Goal: Task Accomplishment & Management: Manage account settings

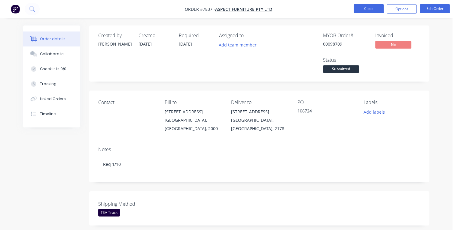
click at [365, 9] on button "Close" at bounding box center [369, 8] width 30 height 9
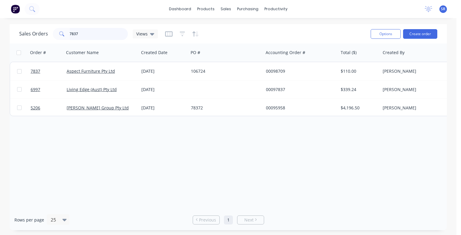
click at [84, 33] on input "7837" at bounding box center [99, 34] width 59 height 12
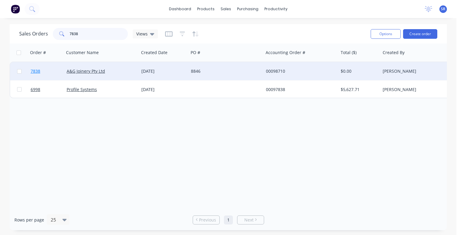
type input "7838"
click at [32, 69] on span "7838" at bounding box center [36, 71] width 10 height 6
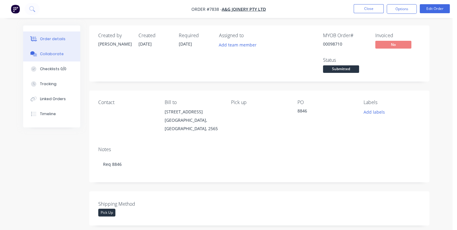
click at [43, 53] on div "Collaborate" at bounding box center [52, 53] width 24 height 5
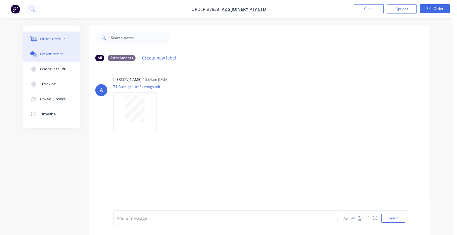
click at [56, 41] on div "Order details" at bounding box center [53, 38] width 26 height 5
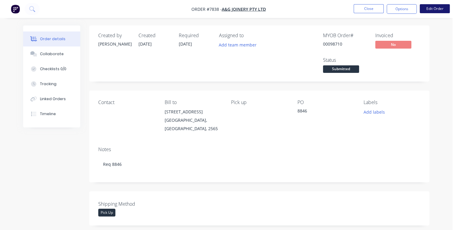
click at [431, 8] on button "Edit Order" at bounding box center [435, 8] width 30 height 9
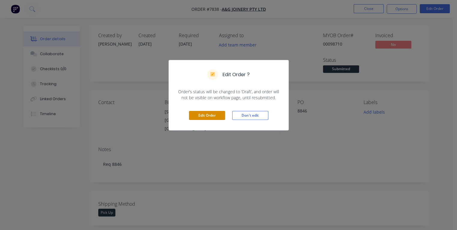
drag, startPoint x: 210, startPoint y: 117, endPoint x: 204, endPoint y: 120, distance: 6.7
click at [210, 117] on button "Edit Order" at bounding box center [207, 115] width 36 height 9
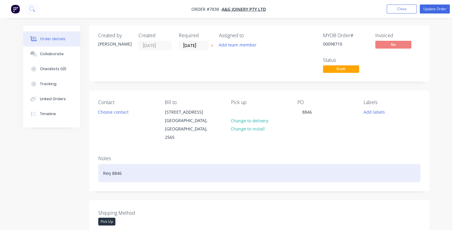
click at [126, 165] on div "Req 8846" at bounding box center [259, 173] width 322 height 18
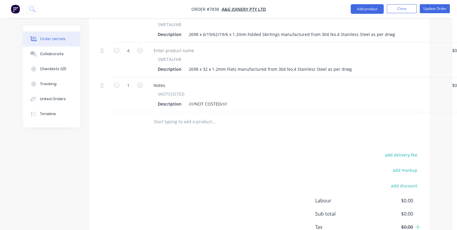
scroll to position [302, 0]
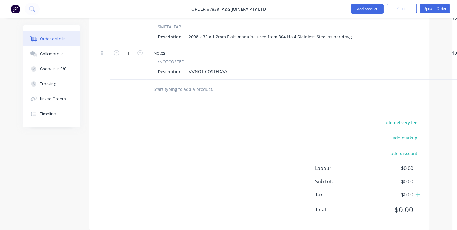
click at [232, 67] on div "Description ////NOT COSTED////" at bounding box center [295, 71] width 280 height 9
click at [231, 67] on div "Description ////NOT COSTED////" at bounding box center [295, 71] width 280 height 9
click at [227, 67] on div "////NOT COSTED////" at bounding box center [207, 71] width 43 height 9
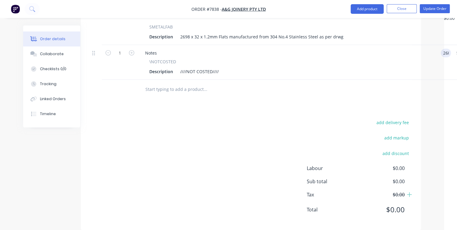
type input "$260.00"
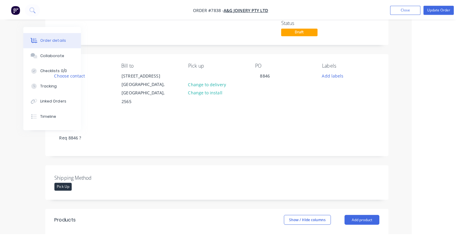
scroll to position [0, 44]
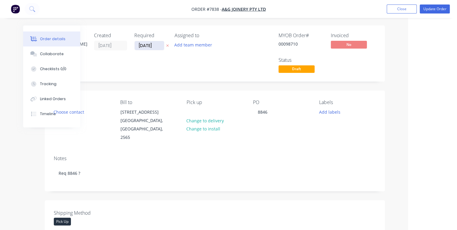
type input "$260.00"
drag, startPoint x: 157, startPoint y: 44, endPoint x: 137, endPoint y: 47, distance: 19.7
click at [137, 47] on input "[DATE]" at bounding box center [149, 45] width 29 height 9
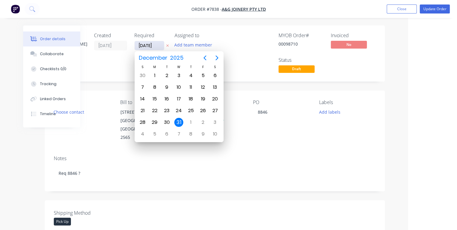
type input "[DATE]"
click at [203, 122] on div "29" at bounding box center [202, 122] width 9 height 9
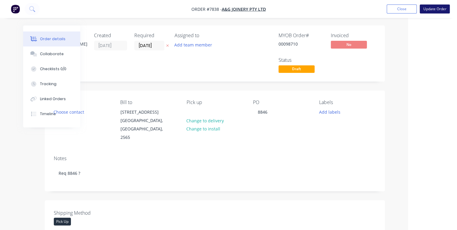
click at [433, 8] on button "Update Order" at bounding box center [435, 9] width 30 height 9
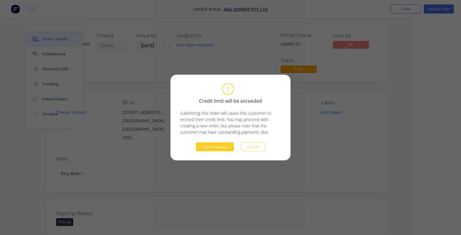
click at [202, 147] on button "Submit anyway" at bounding box center [215, 146] width 38 height 9
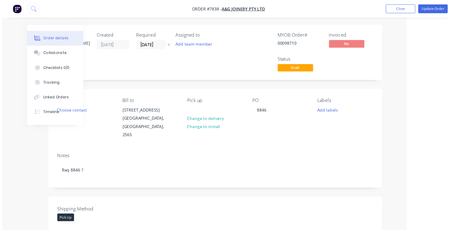
scroll to position [0, 32]
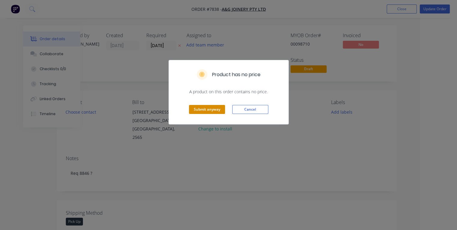
click at [199, 109] on button "Submit anyway" at bounding box center [207, 109] width 36 height 9
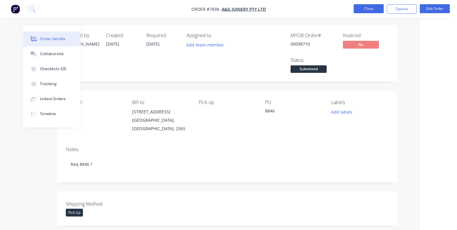
click at [364, 9] on button "Close" at bounding box center [369, 8] width 30 height 9
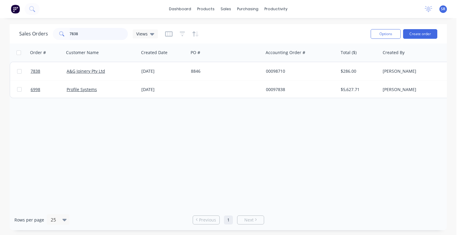
click at [94, 35] on input "7838" at bounding box center [99, 34] width 59 height 12
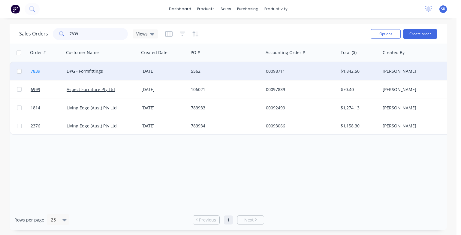
type input "7839"
click at [35, 71] on span "7839" at bounding box center [36, 71] width 10 height 6
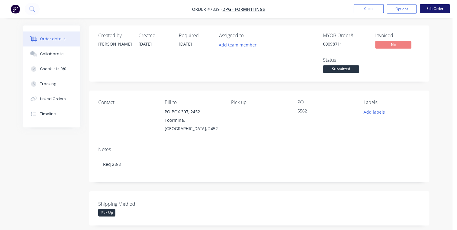
click at [442, 10] on button "Edit Order" at bounding box center [435, 8] width 30 height 9
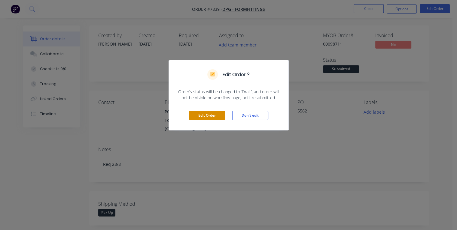
click at [211, 115] on button "Edit Order" at bounding box center [207, 115] width 36 height 9
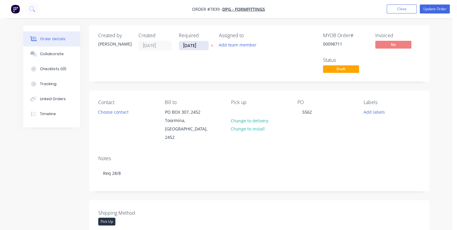
drag, startPoint x: 199, startPoint y: 46, endPoint x: 183, endPoint y: 46, distance: 15.9
click at [183, 46] on input "[DATE]" at bounding box center [193, 45] width 29 height 9
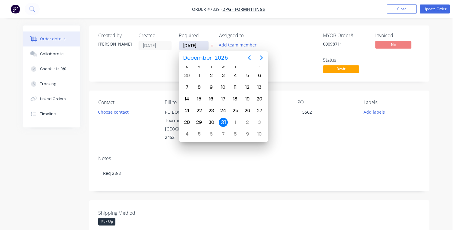
type input "[DATE]"
click at [235, 120] on div "28" at bounding box center [235, 122] width 9 height 9
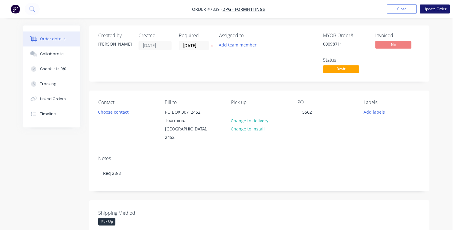
click at [431, 9] on button "Update Order" at bounding box center [435, 9] width 30 height 9
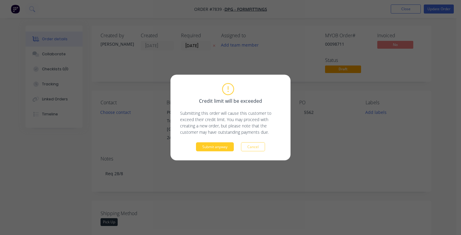
click at [220, 148] on button "Submit anyway" at bounding box center [215, 146] width 38 height 9
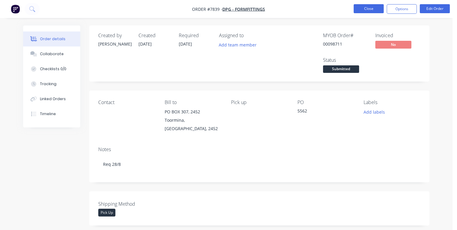
click at [365, 9] on button "Close" at bounding box center [369, 8] width 30 height 9
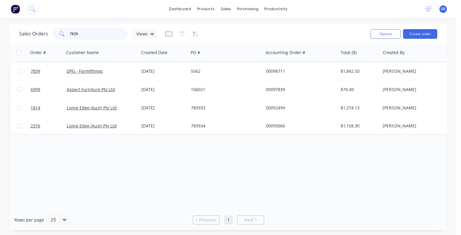
click at [79, 35] on input "7839" at bounding box center [99, 34] width 59 height 12
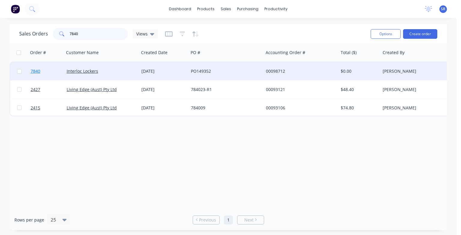
type input "7840"
click at [34, 71] on span "7840" at bounding box center [36, 71] width 10 height 6
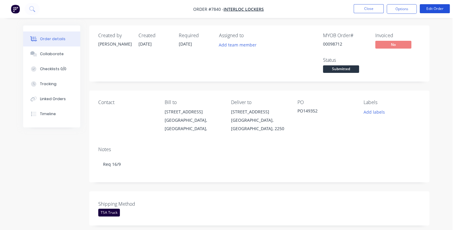
click at [436, 10] on button "Edit Order" at bounding box center [435, 8] width 30 height 9
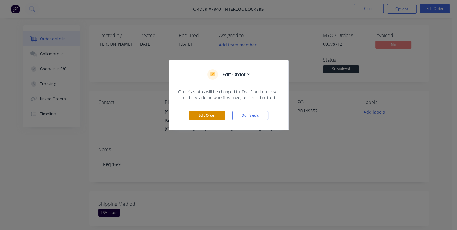
click at [215, 112] on button "Edit Order" at bounding box center [207, 115] width 36 height 9
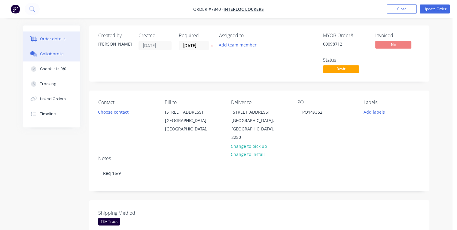
click at [42, 53] on div "Collaborate" at bounding box center [52, 53] width 24 height 5
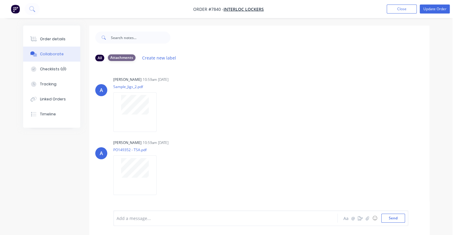
click at [127, 58] on div "Attachments" at bounding box center [122, 57] width 28 height 7
click at [125, 57] on div "Attachments" at bounding box center [122, 57] width 28 height 7
click at [125, 58] on div "Attachments" at bounding box center [122, 57] width 28 height 7
drag, startPoint x: 125, startPoint y: 58, endPoint x: 147, endPoint y: 59, distance: 21.7
click at [147, 59] on button "Create new label" at bounding box center [159, 58] width 40 height 8
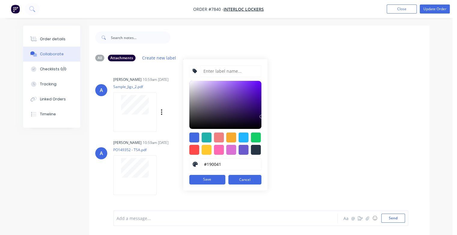
click at [304, 99] on div "A [PERSON_NAME] 10:59am [DATE] Sample_Jigs_2.pdf Labels Download" at bounding box center [259, 102] width 340 height 54
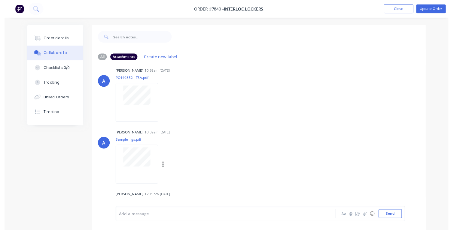
scroll to position [76, 0]
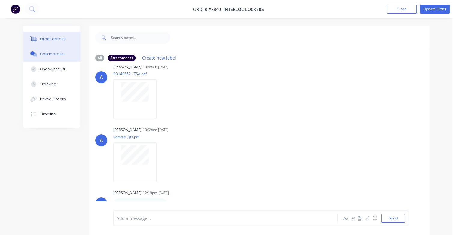
click at [54, 37] on div "Order details" at bounding box center [53, 38] width 26 height 5
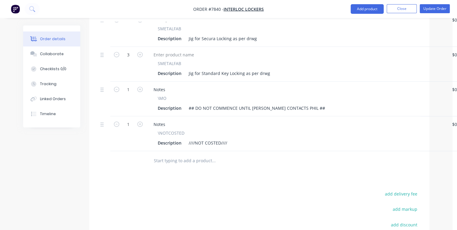
scroll to position [406, 0]
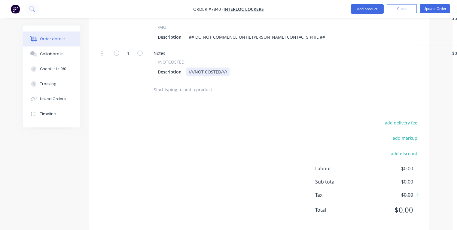
click at [233, 68] on div "Description ////NOT COSTED////" at bounding box center [295, 72] width 280 height 9
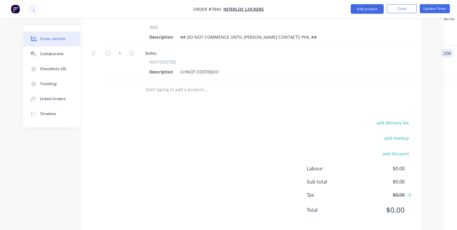
type input "$200.00"
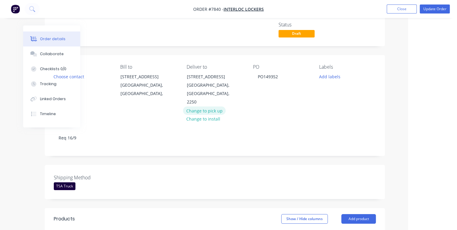
scroll to position [0, 44]
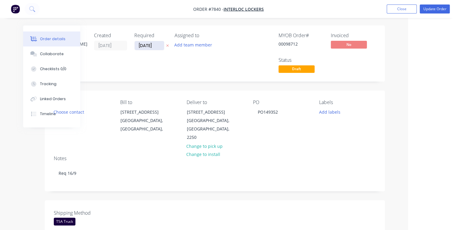
type input "$200.00"
drag, startPoint x: 158, startPoint y: 47, endPoint x: 136, endPoint y: 50, distance: 21.5
click at [136, 50] on label "[DATE]" at bounding box center [149, 46] width 30 height 10
click at [136, 50] on input "[DATE]" at bounding box center [149, 45] width 29 height 9
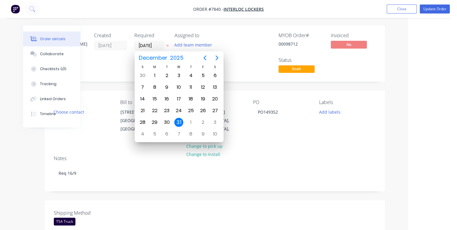
type input "[DATE]"
click at [166, 97] on div "16" at bounding box center [166, 99] width 9 height 9
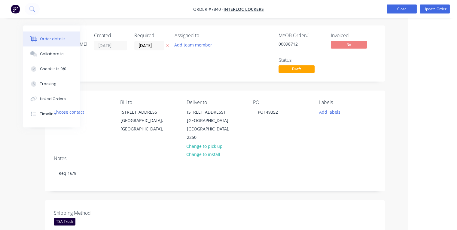
click at [402, 11] on button "Close" at bounding box center [402, 9] width 30 height 9
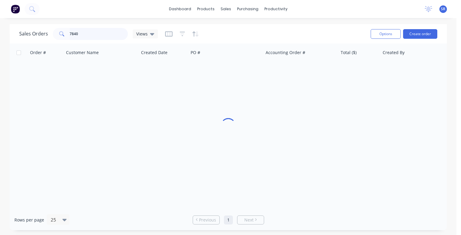
click at [106, 37] on input "7840" at bounding box center [99, 34] width 59 height 12
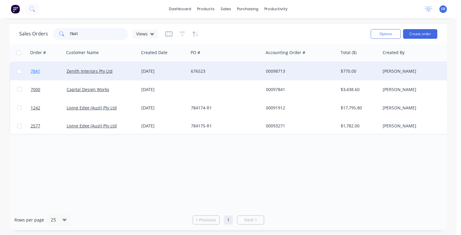
type input "7841"
click at [34, 68] on span "7841" at bounding box center [36, 71] width 10 height 6
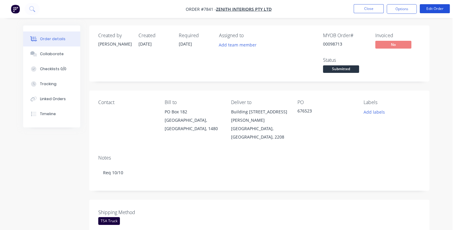
click at [437, 10] on button "Edit Order" at bounding box center [435, 8] width 30 height 9
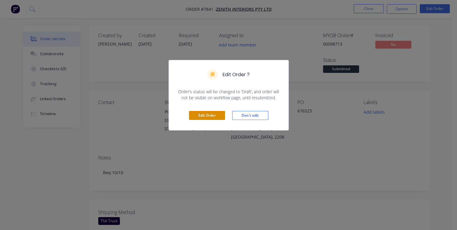
click at [211, 116] on button "Edit Order" at bounding box center [207, 115] width 36 height 9
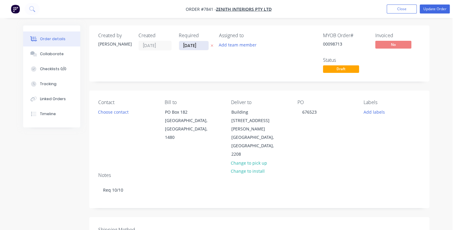
drag, startPoint x: 204, startPoint y: 44, endPoint x: 182, endPoint y: 45, distance: 22.2
click at [182, 45] on input "[DATE]" at bounding box center [193, 45] width 29 height 9
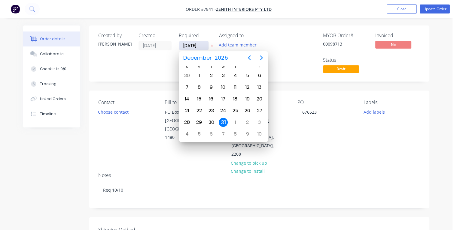
type input "[DATE]"
click at [223, 87] on div "8" at bounding box center [223, 87] width 9 height 9
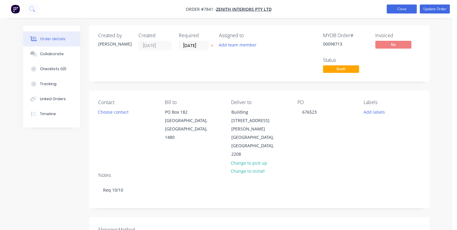
click at [398, 11] on button "Close" at bounding box center [402, 9] width 30 height 9
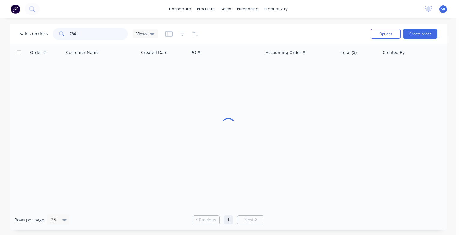
click at [100, 34] on input "7841" at bounding box center [99, 34] width 59 height 12
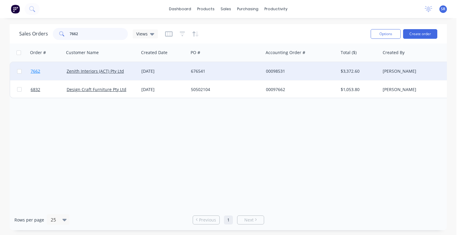
type input "7662"
click at [35, 71] on span "7662" at bounding box center [36, 71] width 10 height 6
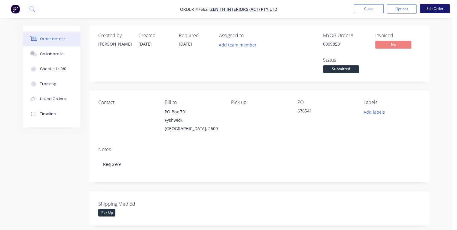
click at [429, 10] on button "Edit Order" at bounding box center [435, 8] width 30 height 9
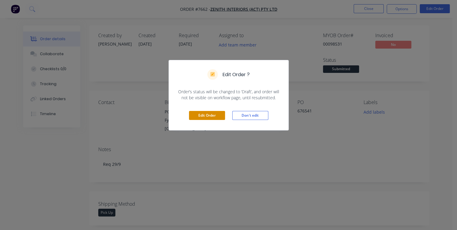
click at [210, 115] on button "Edit Order" at bounding box center [207, 115] width 36 height 9
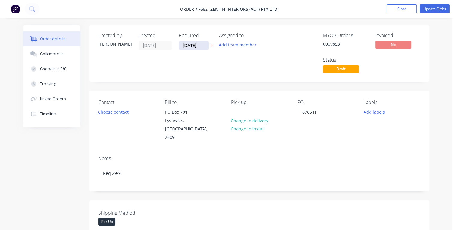
drag, startPoint x: 203, startPoint y: 44, endPoint x: 182, endPoint y: 45, distance: 21.3
click at [182, 45] on input "[DATE]" at bounding box center [193, 45] width 29 height 9
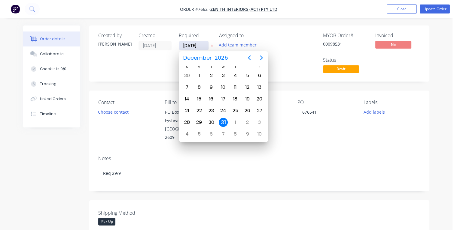
type input "[DATE]"
click at [211, 111] on div "23" at bounding box center [211, 110] width 9 height 9
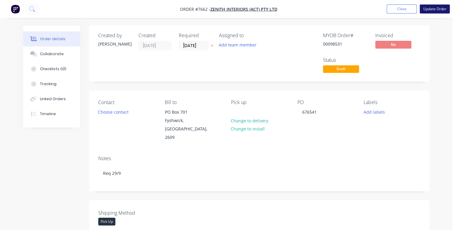
drag, startPoint x: 441, startPoint y: 8, endPoint x: 438, endPoint y: 10, distance: 3.5
click at [441, 8] on button "Update Order" at bounding box center [435, 9] width 30 height 9
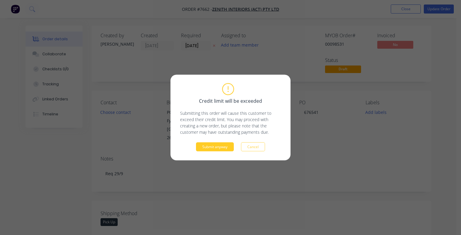
click at [227, 146] on button "Submit anyway" at bounding box center [215, 146] width 38 height 9
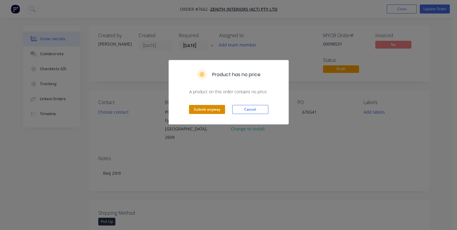
click at [214, 111] on button "Submit anyway" at bounding box center [207, 109] width 36 height 9
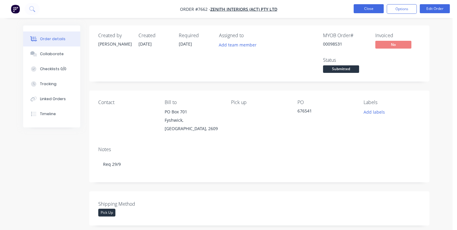
click at [369, 10] on button "Close" at bounding box center [369, 8] width 30 height 9
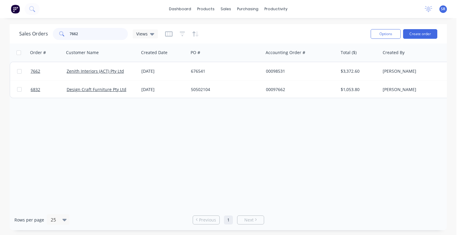
click at [94, 35] on input "7662" at bounding box center [99, 34] width 59 height 12
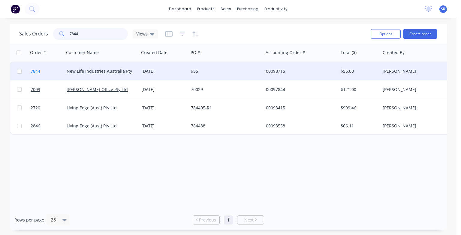
type input "7844"
click at [36, 73] on span "7844" at bounding box center [36, 71] width 10 height 6
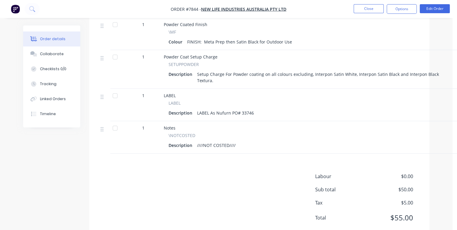
scroll to position [287, 0]
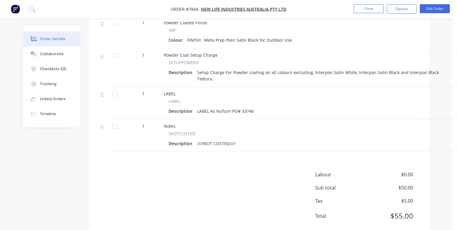
click at [247, 139] on div "Description ////NOT COSTED////" at bounding box center [311, 143] width 286 height 9
click at [433, 10] on button "Edit Order" at bounding box center [435, 8] width 30 height 9
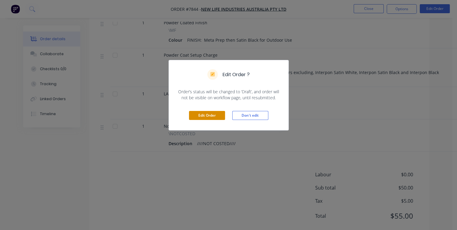
click at [217, 116] on button "Edit Order" at bounding box center [207, 115] width 36 height 9
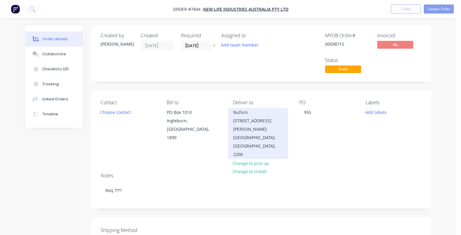
type input "$50.00"
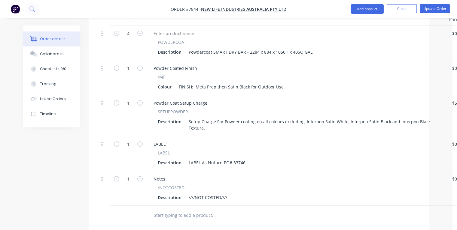
scroll to position [330, 0]
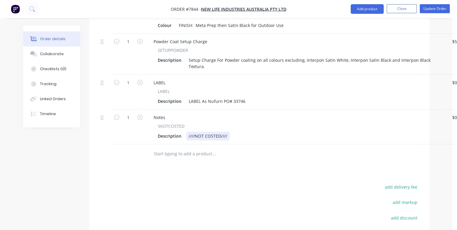
click at [235, 132] on div "Description ////NOT COSTED////" at bounding box center [295, 136] width 280 height 9
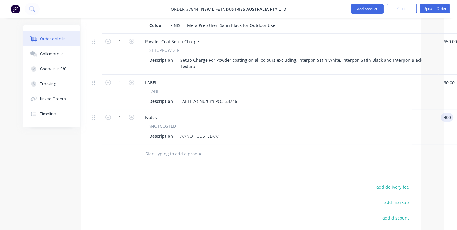
type input "$400.00"
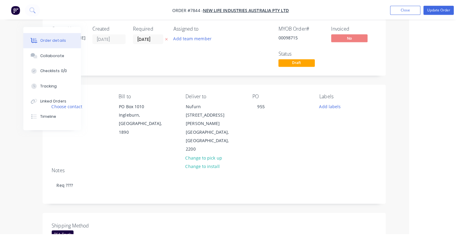
scroll to position [0, 47]
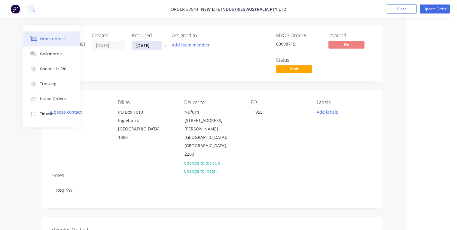
type input "$400.00"
drag, startPoint x: 153, startPoint y: 46, endPoint x: 131, endPoint y: 46, distance: 21.9
click at [131, 46] on div "Created by [PERSON_NAME] Created [DATE] Required [DATE] Assigned to Add team me…" at bounding box center [141, 54] width 181 height 42
type input "[DATE]"
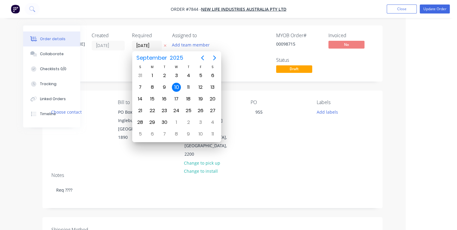
click at [177, 87] on div "10" at bounding box center [176, 87] width 9 height 9
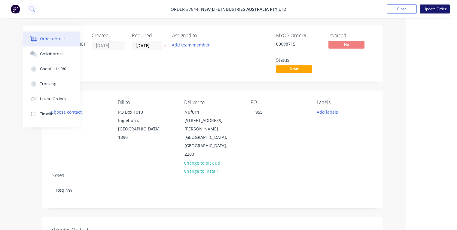
click at [428, 8] on button "Update Order" at bounding box center [435, 9] width 30 height 9
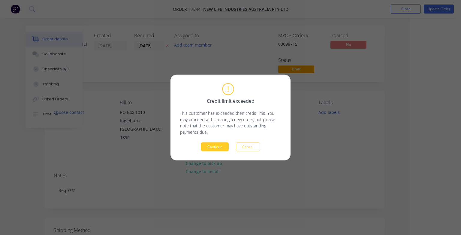
click at [213, 147] on button "Continue" at bounding box center [215, 146] width 28 height 9
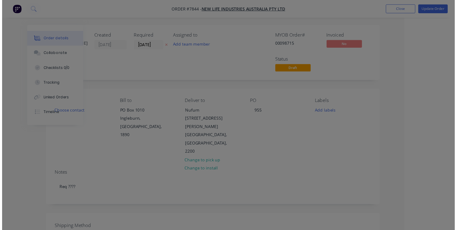
scroll to position [0, 32]
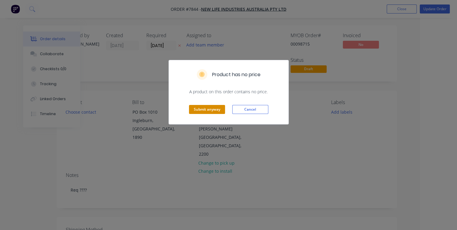
click at [209, 110] on button "Submit anyway" at bounding box center [207, 109] width 36 height 9
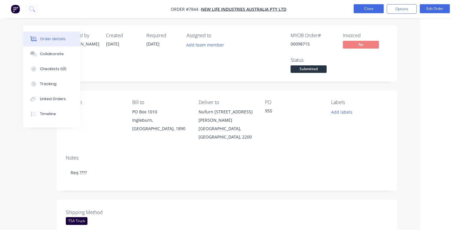
click at [366, 10] on button "Close" at bounding box center [369, 8] width 30 height 9
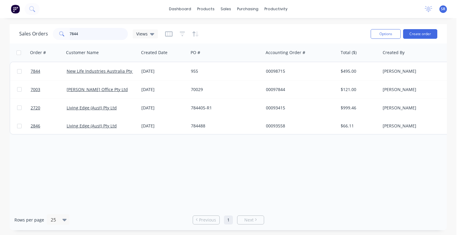
click at [89, 34] on input "7844" at bounding box center [99, 34] width 59 height 12
type input "7845"
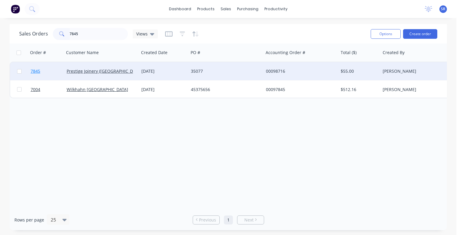
click at [33, 71] on span "7845" at bounding box center [36, 71] width 10 height 6
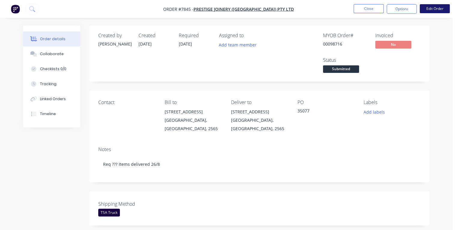
click at [436, 10] on button "Edit Order" at bounding box center [435, 8] width 30 height 9
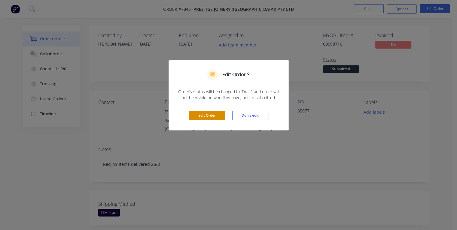
click at [203, 117] on button "Edit Order" at bounding box center [207, 115] width 36 height 9
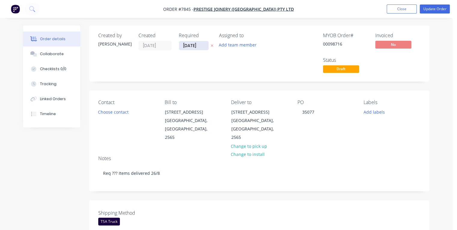
drag, startPoint x: 199, startPoint y: 44, endPoint x: 183, endPoint y: 47, distance: 16.8
click at [183, 47] on input "[DATE]" at bounding box center [193, 45] width 29 height 9
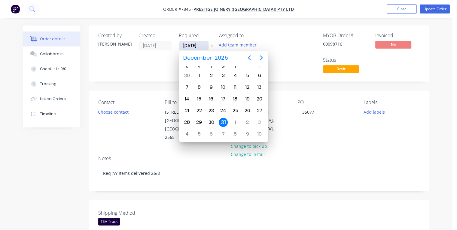
type input "[DATE]"
click at [247, 120] on div "29" at bounding box center [247, 122] width 9 height 9
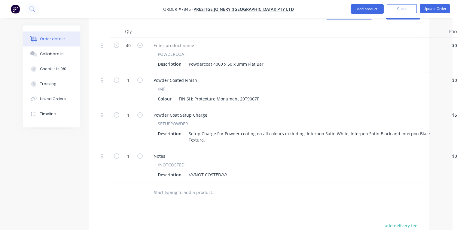
scroll to position [240, 0]
click at [239, 170] on div "Description ////NOT COSTED////" at bounding box center [295, 174] width 280 height 9
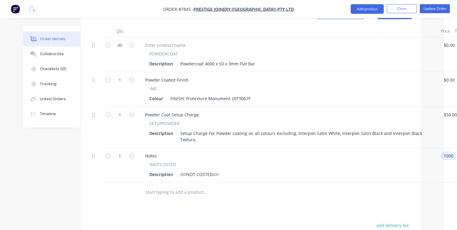
type input "$1,000.00"
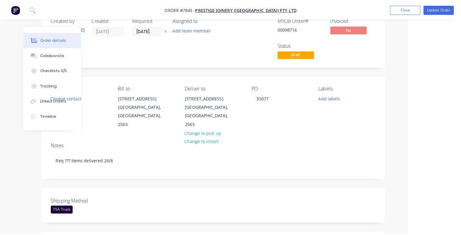
scroll to position [0, 48]
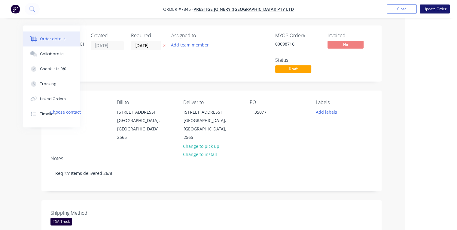
type input "$1,000.00"
click at [430, 11] on button "Update Order" at bounding box center [435, 9] width 30 height 9
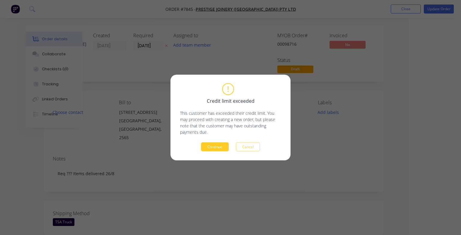
click at [207, 149] on button "Continue" at bounding box center [215, 146] width 28 height 9
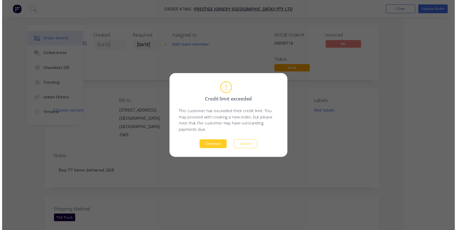
scroll to position [0, 32]
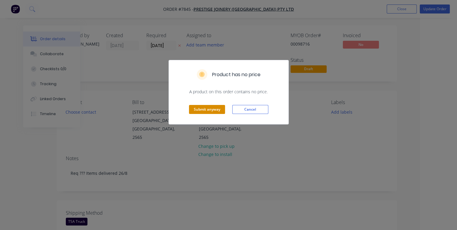
click at [208, 111] on button "Submit anyway" at bounding box center [207, 109] width 36 height 9
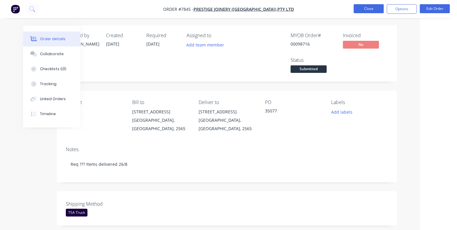
click at [363, 10] on button "Close" at bounding box center [369, 8] width 30 height 9
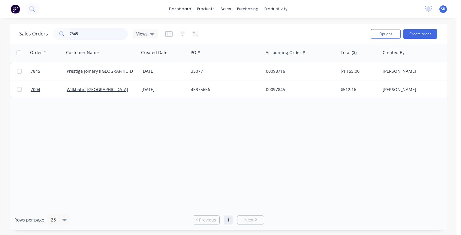
click at [96, 36] on input "7845" at bounding box center [99, 34] width 59 height 12
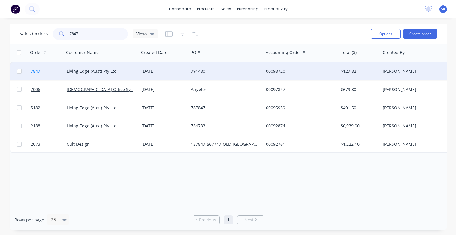
type input "7847"
click at [37, 72] on span "7847" at bounding box center [36, 71] width 10 height 6
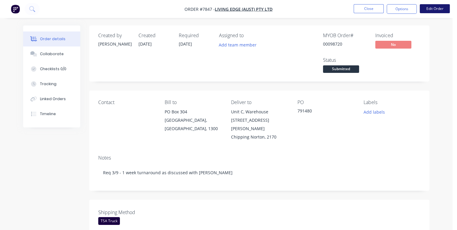
click at [430, 9] on button "Edit Order" at bounding box center [435, 8] width 30 height 9
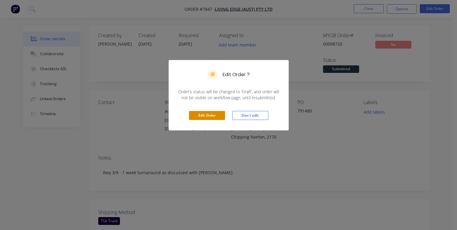
click at [209, 114] on button "Edit Order" at bounding box center [207, 115] width 36 height 9
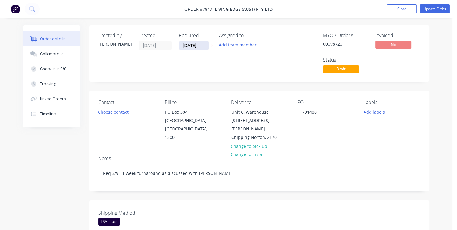
drag, startPoint x: 200, startPoint y: 44, endPoint x: 182, endPoint y: 47, distance: 18.2
click at [182, 47] on input "[DATE]" at bounding box center [193, 45] width 29 height 9
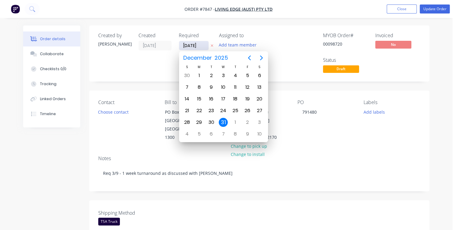
type input "[DATE]"
click at [223, 75] on div "3" at bounding box center [223, 75] width 9 height 9
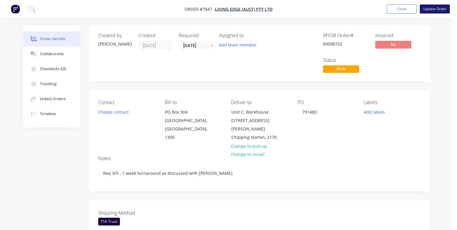
click at [430, 9] on button "Update Order" at bounding box center [435, 9] width 30 height 9
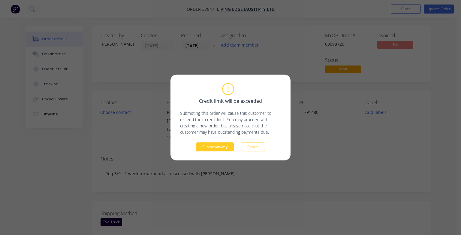
click at [212, 147] on button "Submit anyway" at bounding box center [215, 146] width 38 height 9
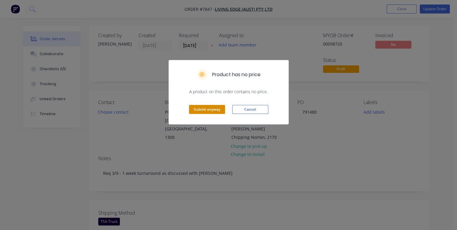
click at [196, 110] on button "Submit anyway" at bounding box center [207, 109] width 36 height 9
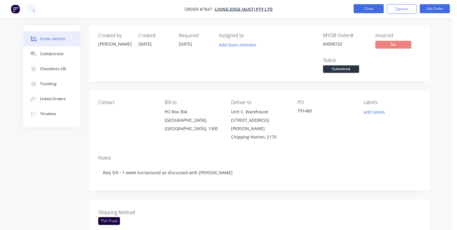
click at [373, 12] on button "Close" at bounding box center [369, 8] width 30 height 9
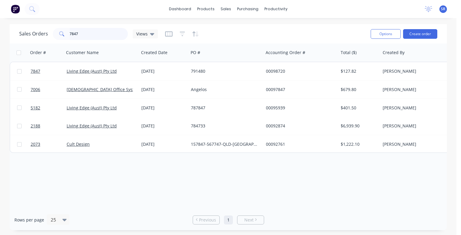
click at [92, 38] on input "7847" at bounding box center [99, 34] width 59 height 12
type input "7"
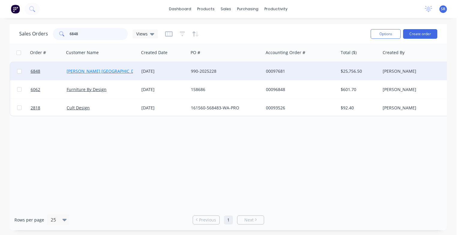
type input "6848"
click at [72, 72] on link "[PERSON_NAME] [GEOGRAPHIC_DATA]" at bounding box center [105, 71] width 76 height 6
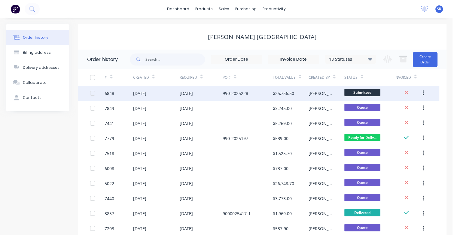
click at [107, 93] on div "6848" at bounding box center [110, 93] width 10 height 6
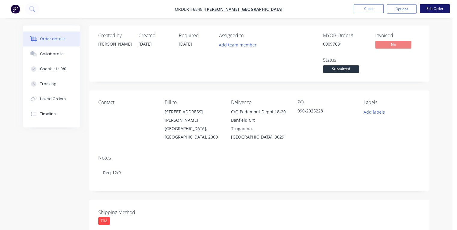
click at [434, 11] on button "Edit Order" at bounding box center [435, 8] width 30 height 9
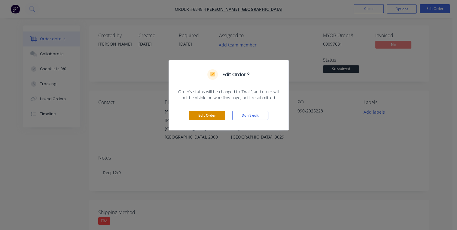
click at [203, 115] on button "Edit Order" at bounding box center [207, 115] width 36 height 9
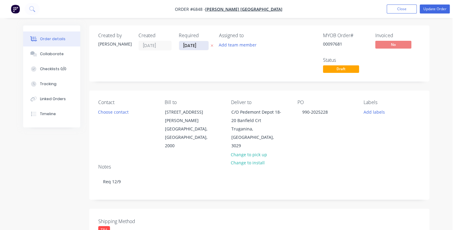
drag, startPoint x: 198, startPoint y: 45, endPoint x: 183, endPoint y: 44, distance: 15.6
click at [183, 44] on input "[DATE]" at bounding box center [193, 45] width 29 height 9
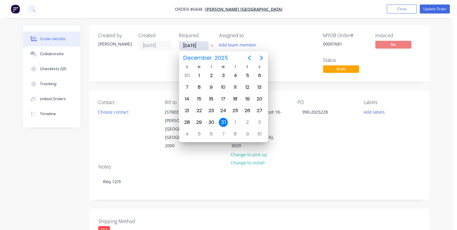
type input "[DATE]"
click at [222, 87] on div "10" at bounding box center [223, 87] width 9 height 9
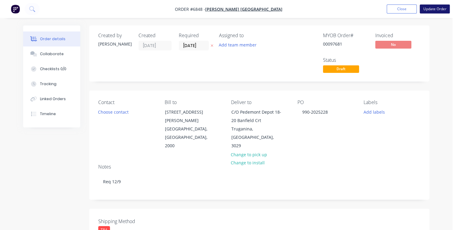
click at [441, 9] on button "Update Order" at bounding box center [435, 9] width 30 height 9
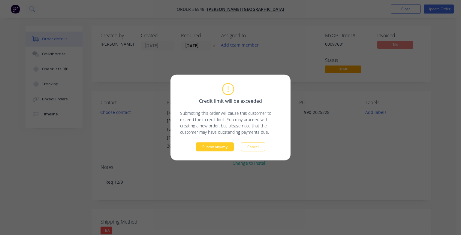
click at [202, 146] on button "Submit anyway" at bounding box center [215, 146] width 38 height 9
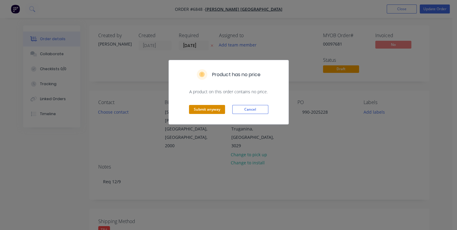
click at [211, 109] on button "Submit anyway" at bounding box center [207, 109] width 36 height 9
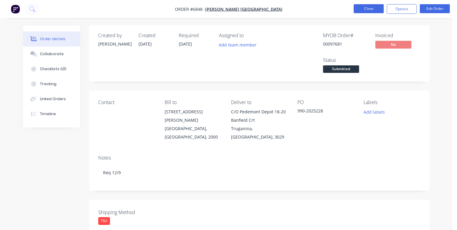
click at [367, 9] on button "Close" at bounding box center [369, 8] width 30 height 9
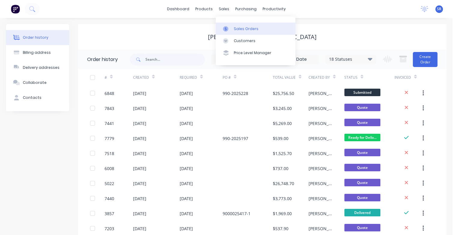
click at [236, 29] on div "Sales Orders" at bounding box center [246, 28] width 25 height 5
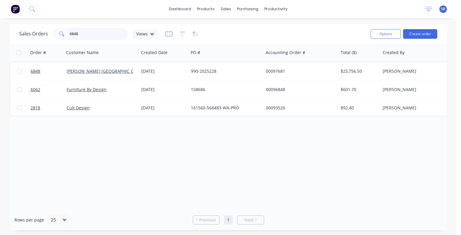
click at [90, 35] on input "6848" at bounding box center [99, 34] width 59 height 12
type input "6"
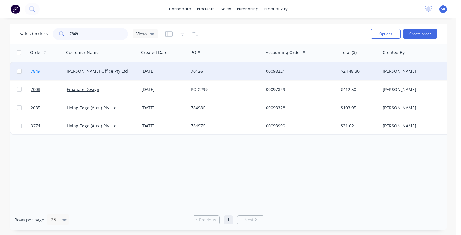
type input "7849"
click at [35, 71] on span "7849" at bounding box center [36, 71] width 10 height 6
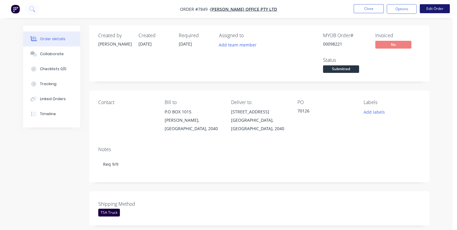
click at [433, 10] on button "Edit Order" at bounding box center [435, 8] width 30 height 9
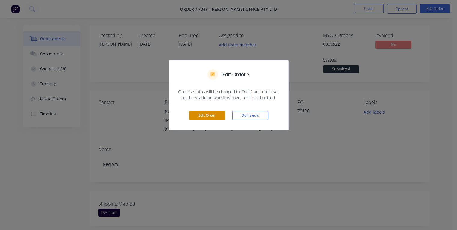
click at [216, 117] on button "Edit Order" at bounding box center [207, 115] width 36 height 9
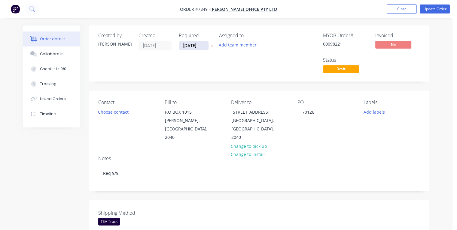
drag, startPoint x: 202, startPoint y: 45, endPoint x: 182, endPoint y: 46, distance: 20.7
click at [182, 46] on input "[DATE]" at bounding box center [193, 45] width 29 height 9
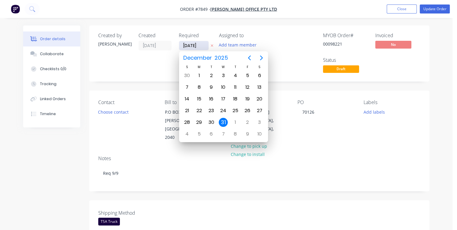
type input "[DATE]"
click at [210, 87] on div "9" at bounding box center [211, 87] width 9 height 9
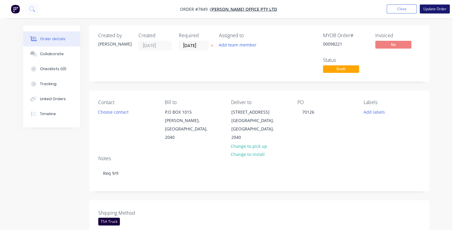
click at [432, 8] on button "Update Order" at bounding box center [435, 9] width 30 height 9
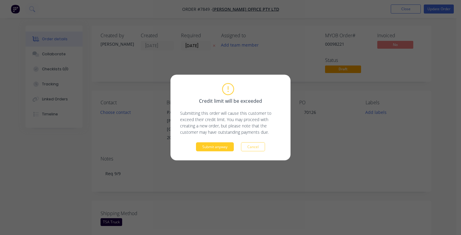
click at [228, 146] on button "Submit anyway" at bounding box center [215, 146] width 38 height 9
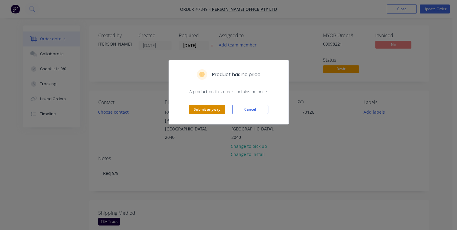
click at [211, 109] on button "Submit anyway" at bounding box center [207, 109] width 36 height 9
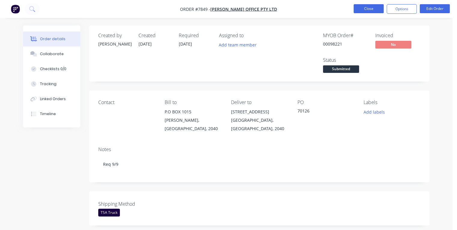
click at [364, 9] on button "Close" at bounding box center [369, 8] width 30 height 9
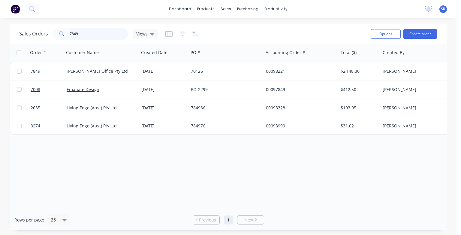
click at [95, 35] on input "7849" at bounding box center [99, 34] width 59 height 12
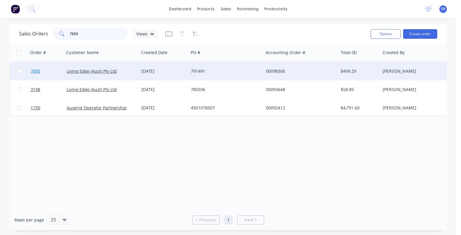
type input "7850"
click at [36, 71] on span "7850" at bounding box center [36, 71] width 10 height 6
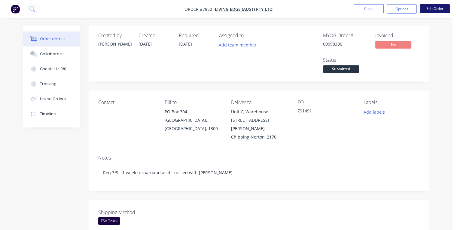
click at [433, 8] on button "Edit Order" at bounding box center [435, 8] width 30 height 9
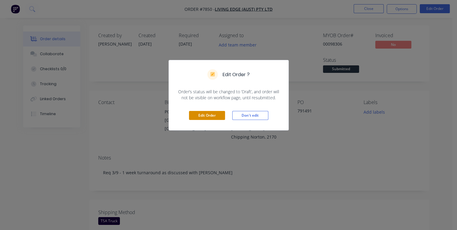
click at [208, 117] on button "Edit Order" at bounding box center [207, 115] width 36 height 9
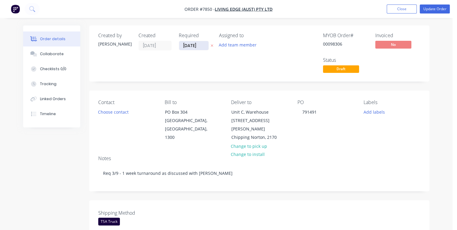
drag, startPoint x: 201, startPoint y: 45, endPoint x: 180, endPoint y: 46, distance: 20.4
click at [180, 46] on input "[DATE]" at bounding box center [193, 45] width 29 height 9
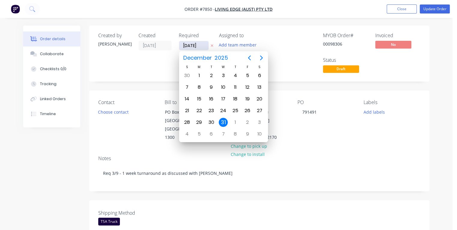
type input "[DATE]"
click at [222, 75] on div "3" at bounding box center [223, 75] width 9 height 9
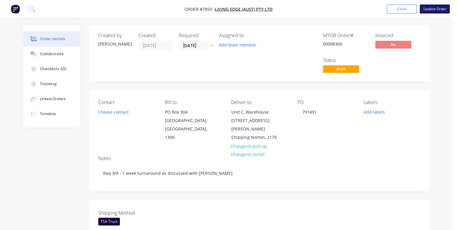
click at [432, 9] on button "Update Order" at bounding box center [435, 9] width 30 height 9
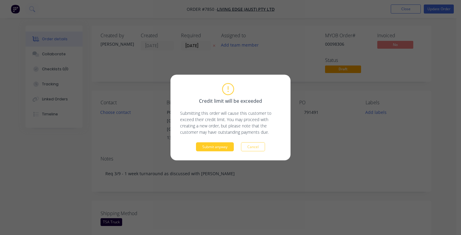
click at [219, 145] on button "Submit anyway" at bounding box center [215, 146] width 38 height 9
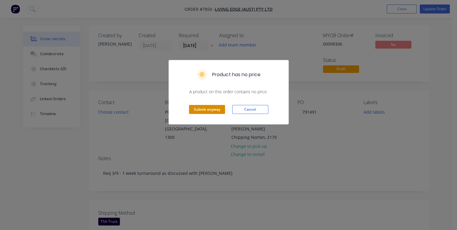
click at [212, 108] on button "Submit anyway" at bounding box center [207, 109] width 36 height 9
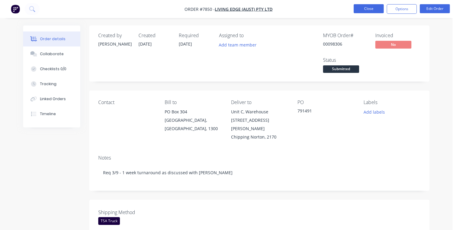
click at [369, 9] on button "Close" at bounding box center [369, 8] width 30 height 9
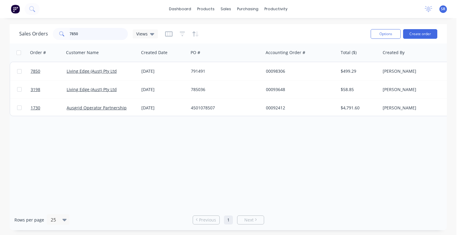
click at [85, 35] on input "7850" at bounding box center [99, 34] width 59 height 12
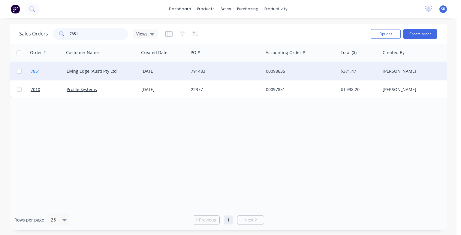
type input "7851"
click at [34, 71] on span "7851" at bounding box center [36, 71] width 10 height 6
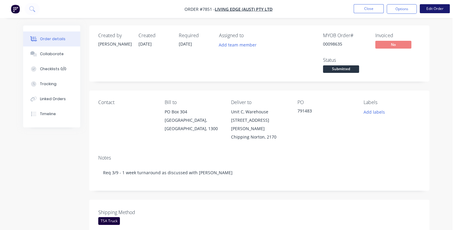
click at [431, 9] on button "Edit Order" at bounding box center [435, 8] width 30 height 9
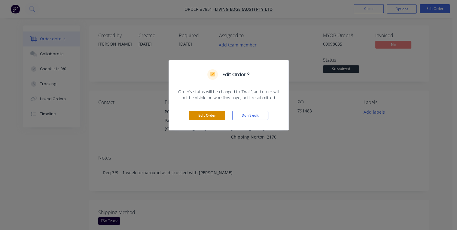
click at [201, 114] on button "Edit Order" at bounding box center [207, 115] width 36 height 9
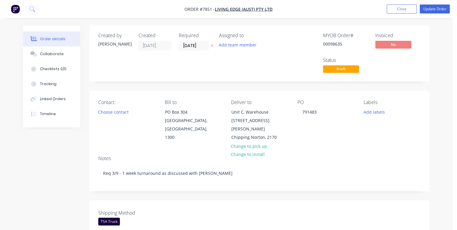
drag, startPoint x: 201, startPoint y: 44, endPoint x: 178, endPoint y: 46, distance: 23.5
click at [178, 46] on div "Created by [PERSON_NAME] Created [DATE] Required [DATE] Assigned to Add team me…" at bounding box center [188, 54] width 181 height 42
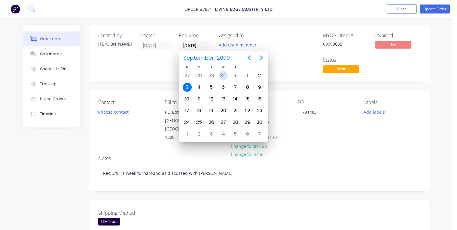
type input "[DATE]"
click at [226, 75] on div "3" at bounding box center [223, 75] width 9 height 9
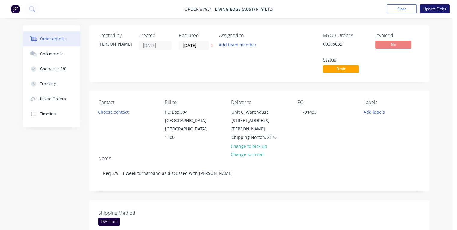
click at [436, 12] on button "Update Order" at bounding box center [435, 9] width 30 height 9
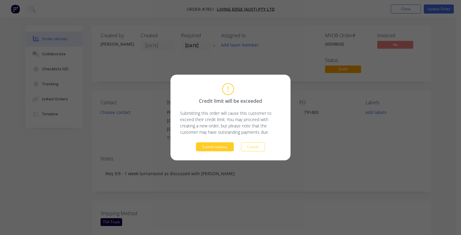
click at [223, 149] on button "Submit anyway" at bounding box center [215, 146] width 38 height 9
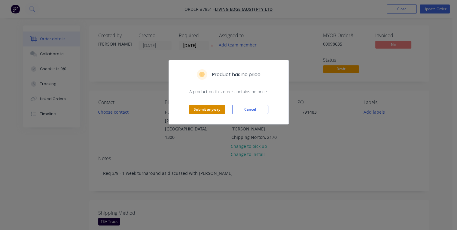
click at [211, 110] on button "Submit anyway" at bounding box center [207, 109] width 36 height 9
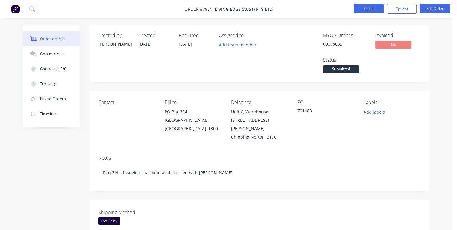
click at [369, 8] on button "Close" at bounding box center [369, 8] width 30 height 9
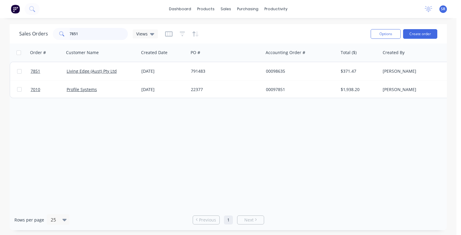
click at [88, 31] on input "7851" at bounding box center [99, 34] width 59 height 12
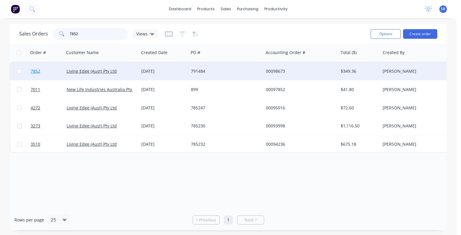
type input "7852"
click at [36, 71] on span "7852" at bounding box center [36, 71] width 10 height 6
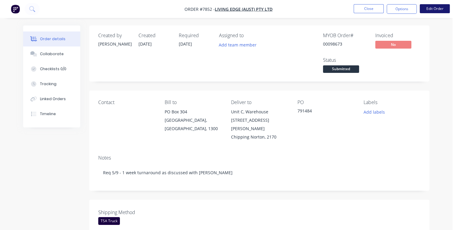
click at [434, 9] on button "Edit Order" at bounding box center [435, 8] width 30 height 9
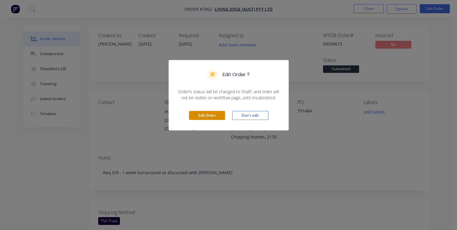
click at [214, 118] on button "Edit Order" at bounding box center [207, 115] width 36 height 9
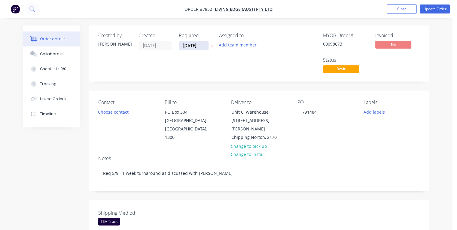
drag, startPoint x: 200, startPoint y: 45, endPoint x: 180, endPoint y: 46, distance: 20.2
click at [180, 46] on input "[DATE]" at bounding box center [193, 45] width 29 height 9
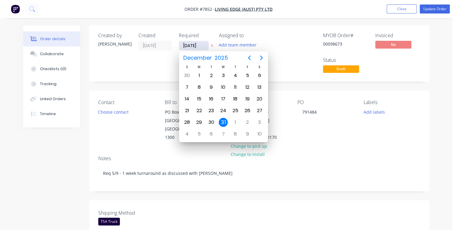
type input "[DATE]"
click at [223, 77] on div "3" at bounding box center [223, 75] width 9 height 9
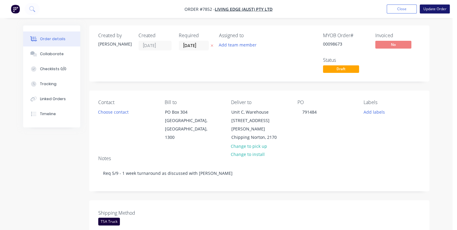
click at [430, 9] on button "Update Order" at bounding box center [435, 9] width 30 height 9
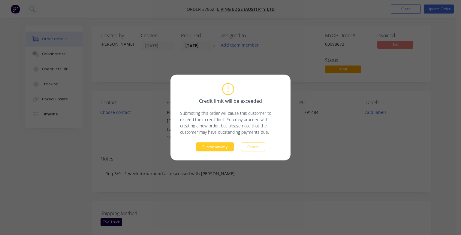
click at [216, 146] on button "Submit anyway" at bounding box center [215, 146] width 38 height 9
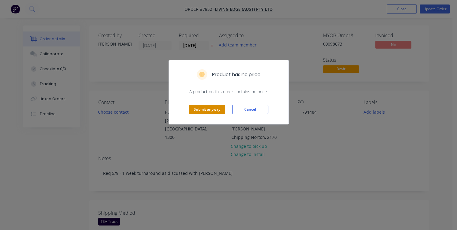
click at [205, 109] on button "Submit anyway" at bounding box center [207, 109] width 36 height 9
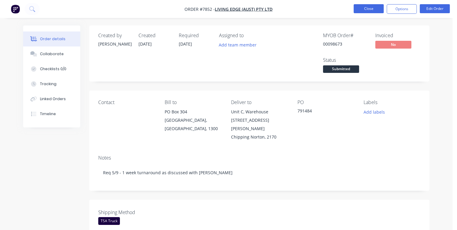
click at [366, 7] on button "Close" at bounding box center [369, 8] width 30 height 9
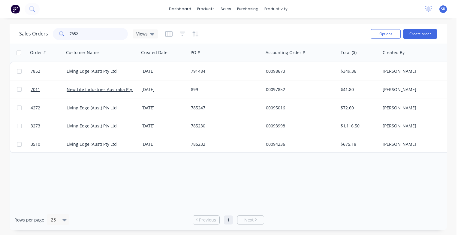
click at [85, 35] on input "7852" at bounding box center [99, 34] width 59 height 12
type input "7"
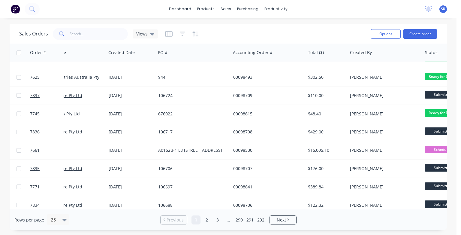
scroll to position [311, 33]
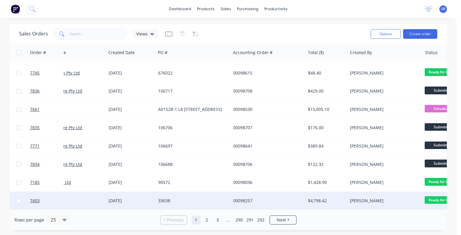
drag, startPoint x: 142, startPoint y: 209, endPoint x: 136, endPoint y: 203, distance: 8.9
click at [136, 203] on div "Sales Orders Views Options Create order Order # Customer Name Created Date PO #…" at bounding box center [229, 127] width 438 height 206
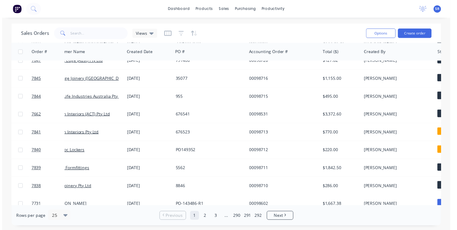
scroll to position [101, 0]
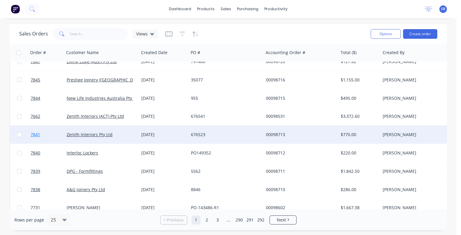
click at [34, 134] on span "7841" at bounding box center [36, 135] width 10 height 6
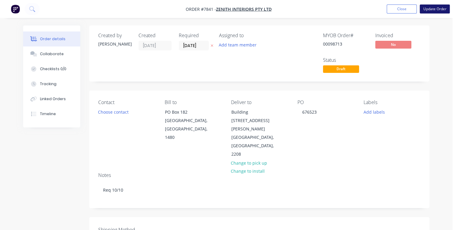
click at [429, 9] on button "Update Order" at bounding box center [435, 9] width 30 height 9
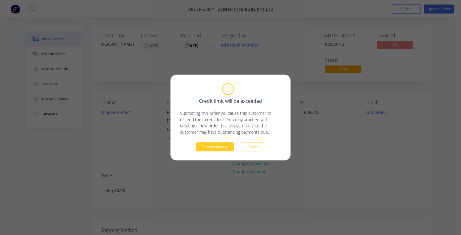
click at [211, 148] on button "Submit anyway" at bounding box center [215, 146] width 38 height 9
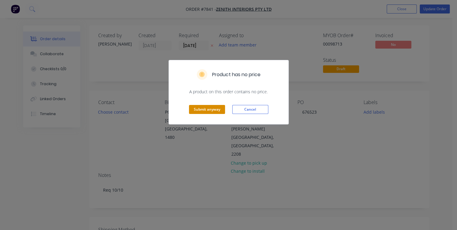
click at [207, 110] on button "Submit anyway" at bounding box center [207, 109] width 36 height 9
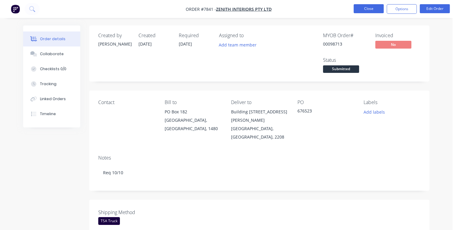
click at [366, 8] on button "Close" at bounding box center [369, 8] width 30 height 9
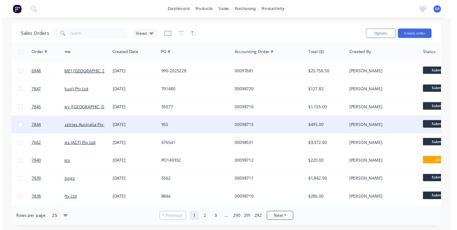
scroll to position [120, 29]
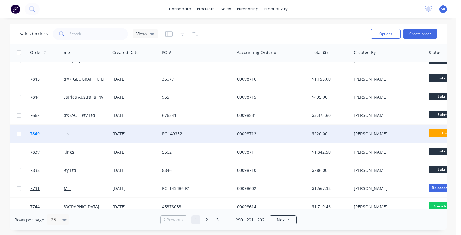
click at [35, 134] on span "7840" at bounding box center [35, 134] width 10 height 6
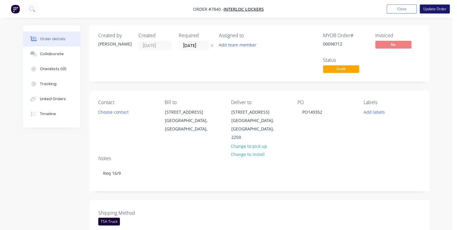
click at [433, 7] on button "Update Order" at bounding box center [435, 9] width 30 height 9
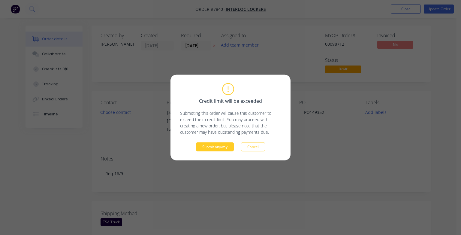
click at [211, 147] on button "Submit anyway" at bounding box center [215, 146] width 38 height 9
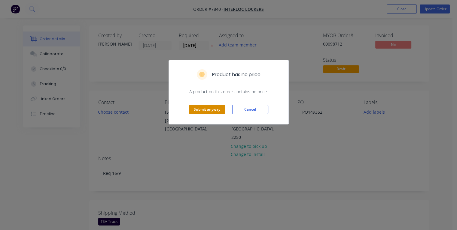
click at [201, 111] on button "Submit anyway" at bounding box center [207, 109] width 36 height 9
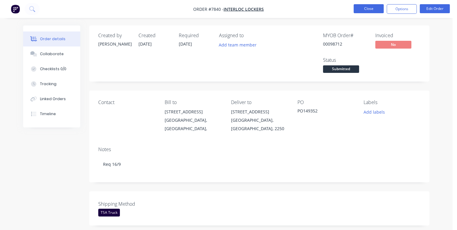
click at [373, 10] on button "Close" at bounding box center [369, 8] width 30 height 9
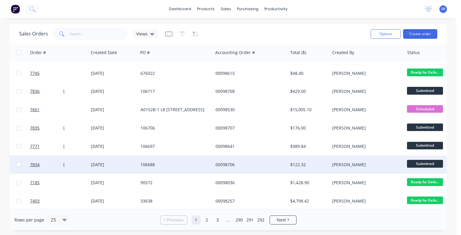
scroll to position [311, 50]
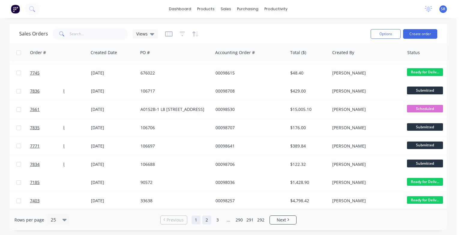
click at [207, 221] on link "2" at bounding box center [206, 219] width 9 height 9
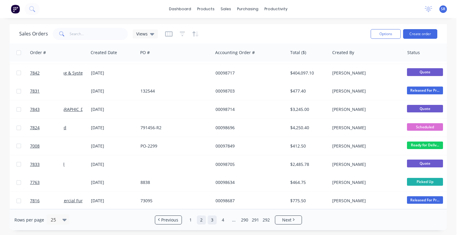
click at [211, 220] on link "3" at bounding box center [212, 219] width 9 height 9
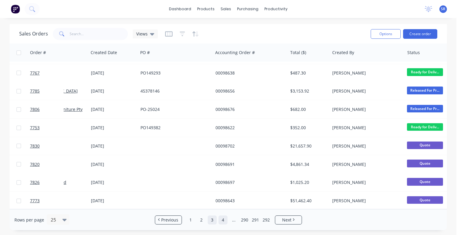
click at [225, 220] on link "4" at bounding box center [223, 219] width 9 height 9
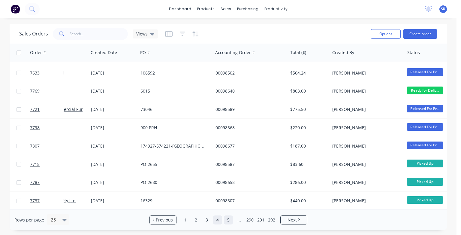
click at [228, 219] on link "5" at bounding box center [228, 219] width 9 height 9
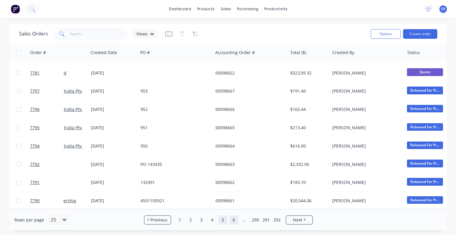
click at [235, 220] on link "6" at bounding box center [233, 219] width 9 height 9
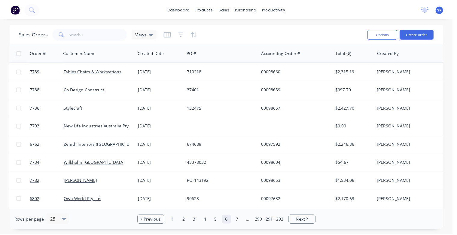
scroll to position [0, 0]
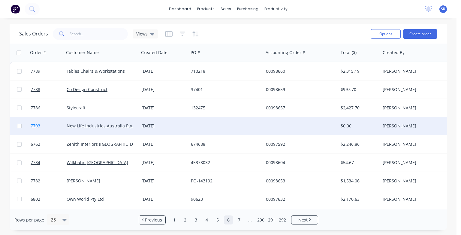
click at [32, 125] on span "7793" at bounding box center [36, 126] width 10 height 6
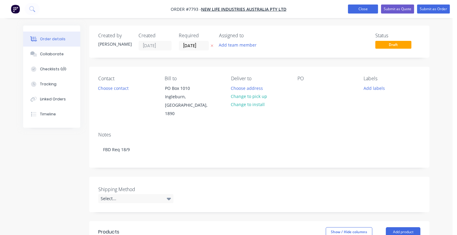
click at [360, 7] on button "Close" at bounding box center [363, 9] width 30 height 9
